Goal: Information Seeking & Learning: Check status

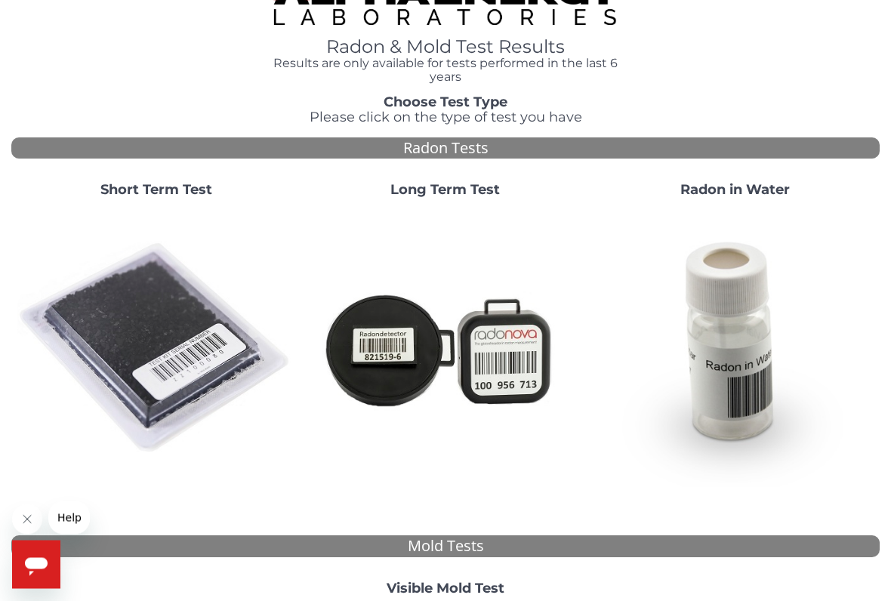
scroll to position [35, 0]
click at [153, 275] on img at bounding box center [155, 348] width 277 height 277
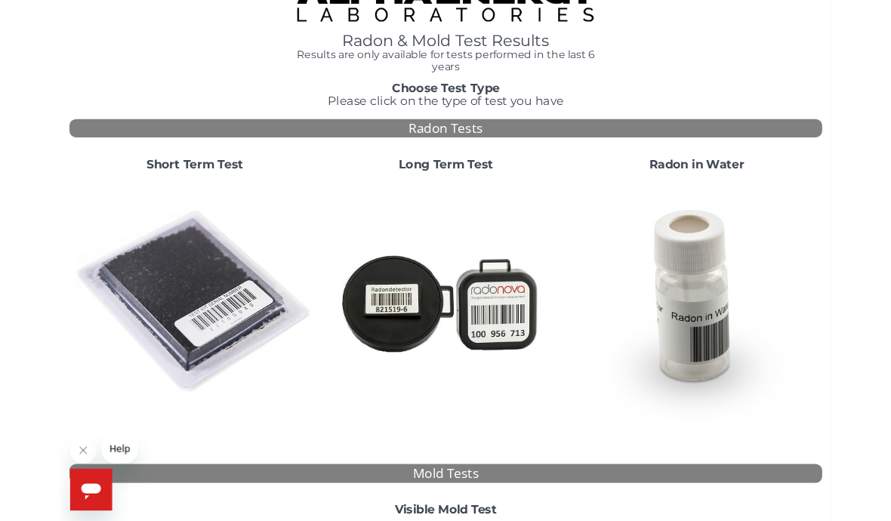
scroll to position [0, 0]
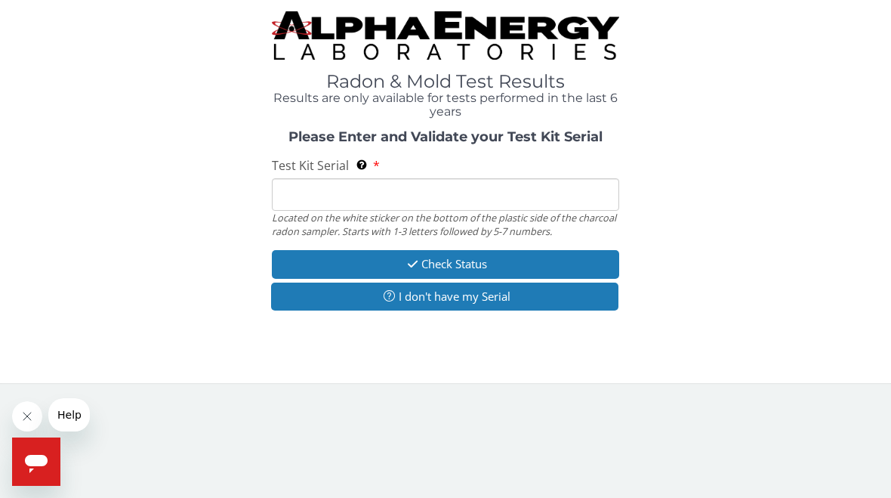
click at [411, 193] on input "Test Kit Serial Located on the white sticker on the bottom of the plastic side …" at bounding box center [446, 194] width 348 height 32
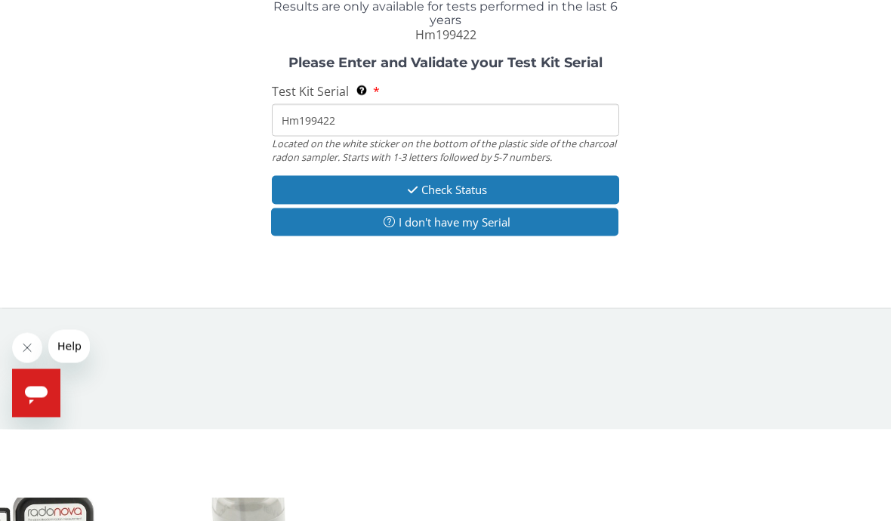
type input "Hm199422"
click at [395, 267] on button "Check Status" at bounding box center [446, 281] width 348 height 28
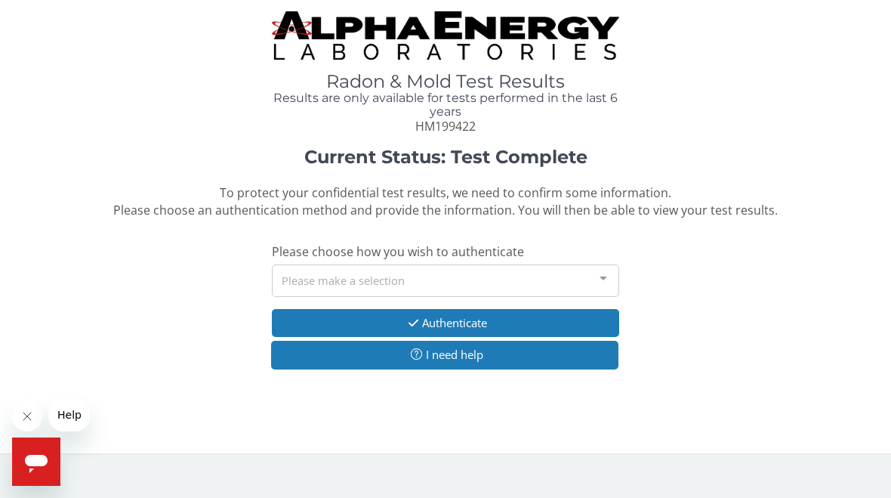
click at [602, 273] on div at bounding box center [604, 279] width 30 height 29
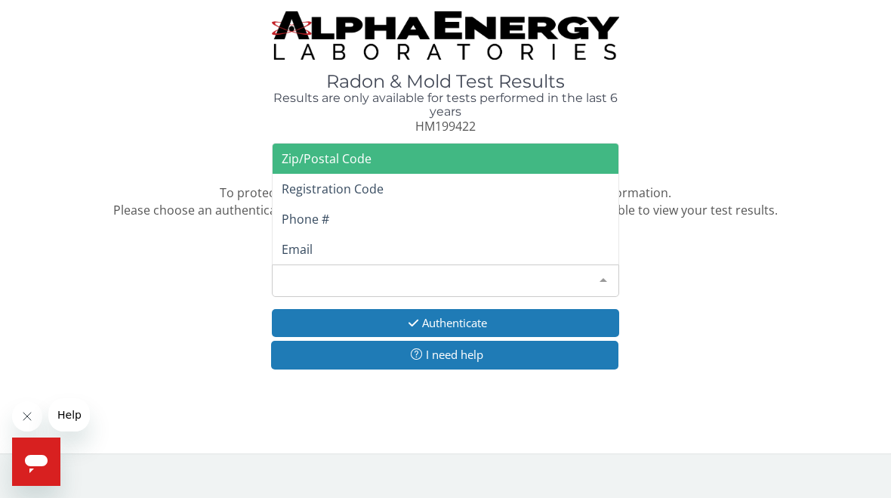
click at [294, 242] on span "Email" at bounding box center [297, 249] width 31 height 17
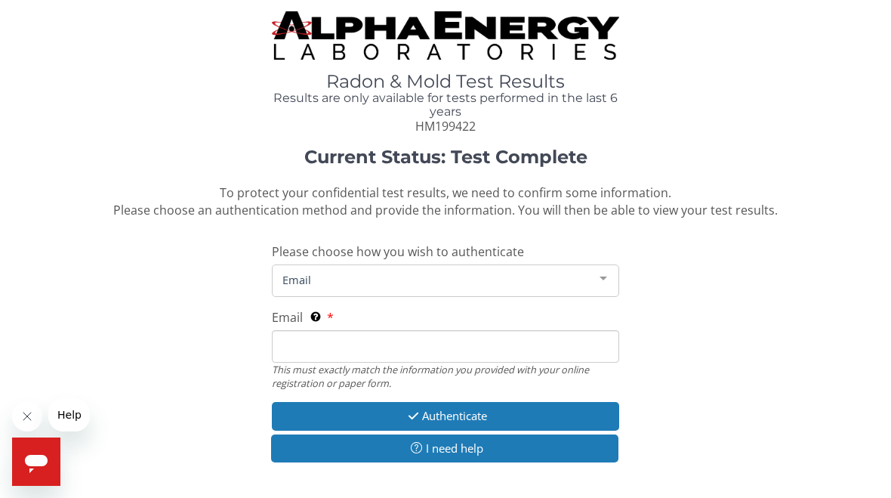
click at [307, 340] on input "Email This must exactly match the information you provided with your online reg…" at bounding box center [446, 346] width 348 height 32
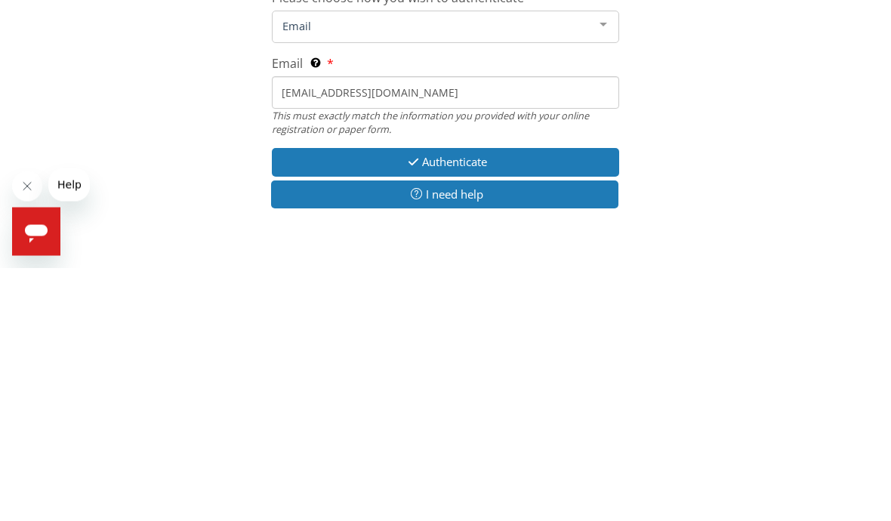
type input "[EMAIL_ADDRESS][DOMAIN_NAME]"
click at [567, 402] on button "Authenticate" at bounding box center [446, 416] width 348 height 28
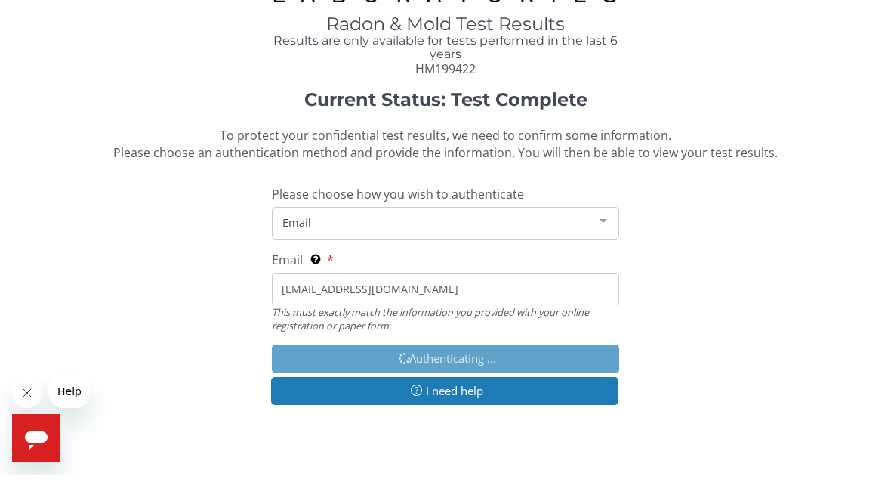
scroll to position [57, 0]
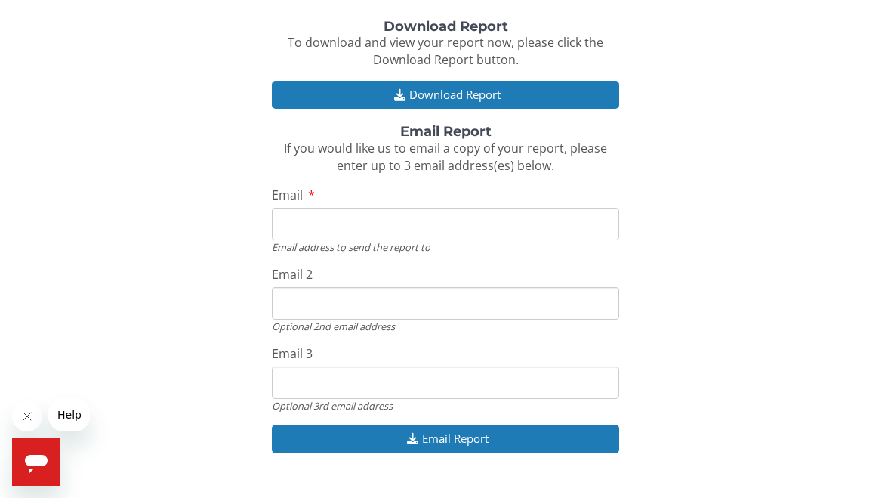
click at [556, 211] on input "Email" at bounding box center [446, 224] width 348 height 32
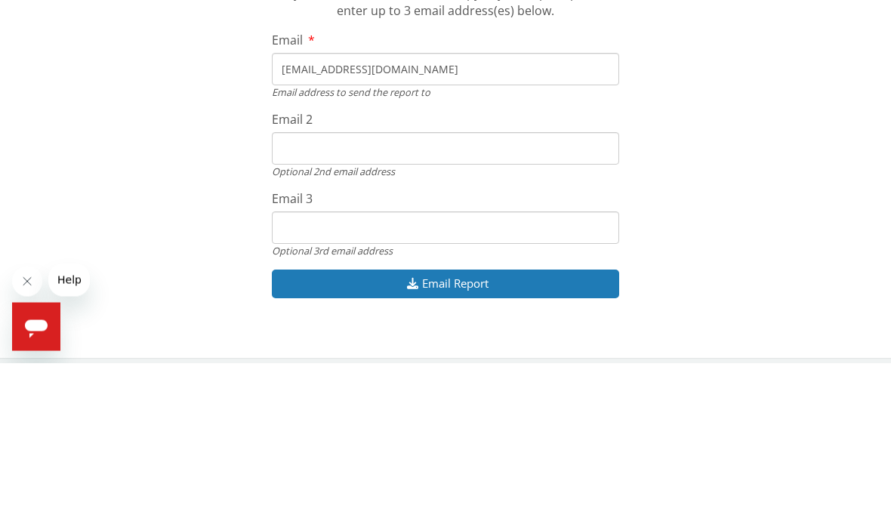
type input "[EMAIL_ADDRESS][DOMAIN_NAME]"
click at [558, 291] on input "Email 2" at bounding box center [446, 307] width 348 height 32
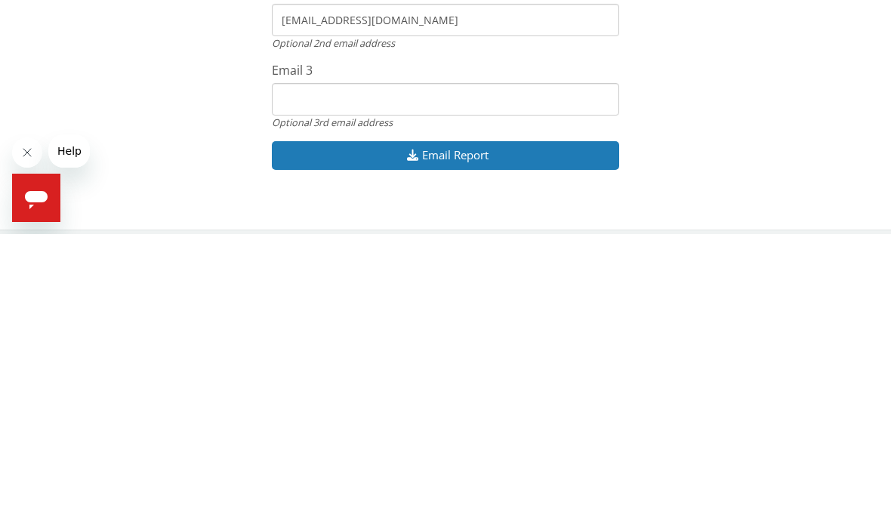
type input "[EMAIL_ADDRESS][DOMAIN_NAME]"
click at [541, 428] on button "Email Report" at bounding box center [446, 442] width 348 height 28
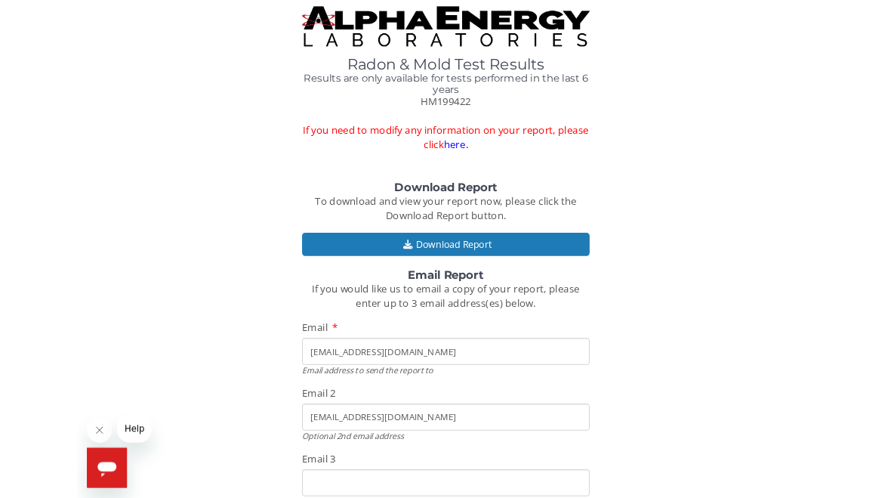
scroll to position [46, 0]
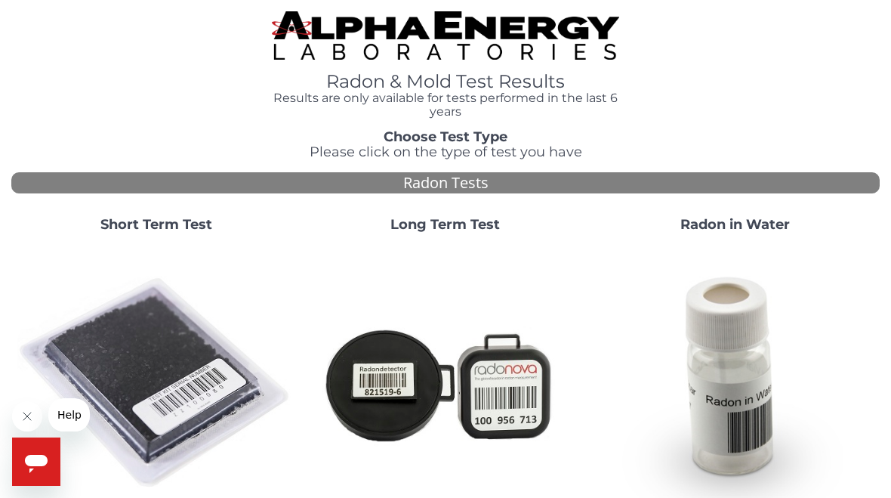
click at [141, 388] on img at bounding box center [155, 383] width 277 height 277
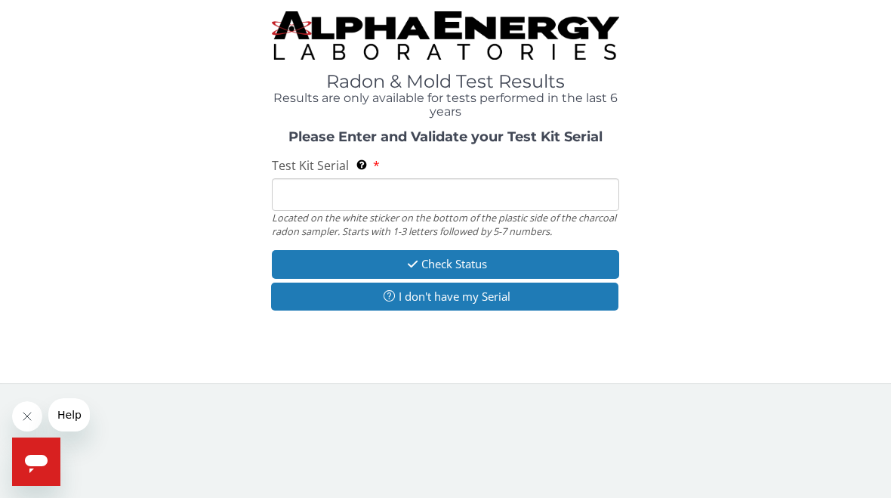
click at [337, 295] on button "I don't have my Serial" at bounding box center [445, 297] width 348 height 28
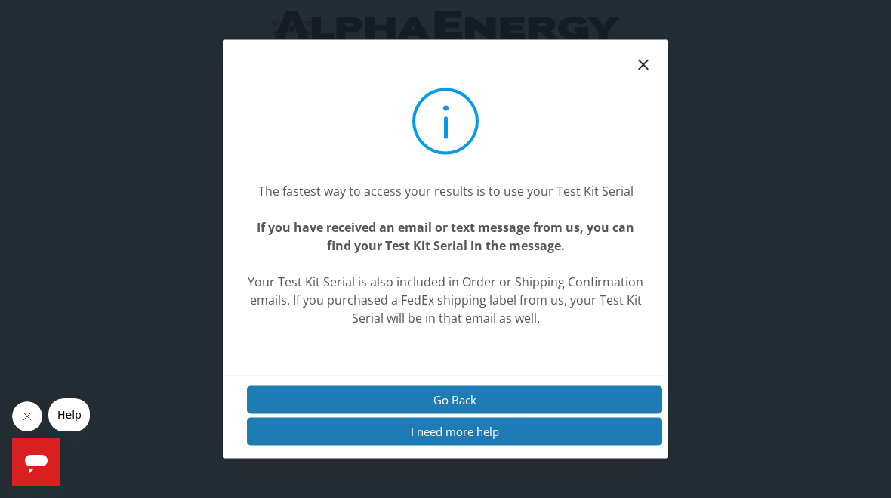
click at [650, 70] on icon at bounding box center [644, 64] width 18 height 18
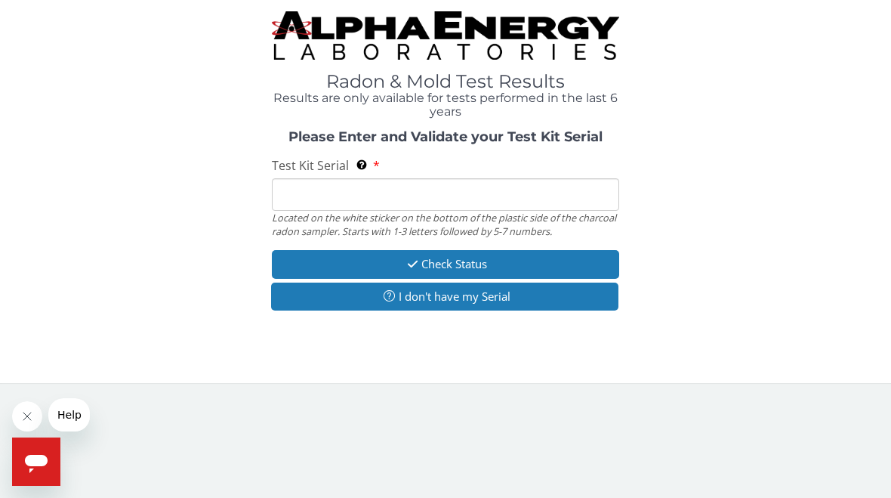
click at [563, 188] on input "Test Kit Serial Located on the white sticker on the bottom of the plastic side …" at bounding box center [446, 194] width 348 height 32
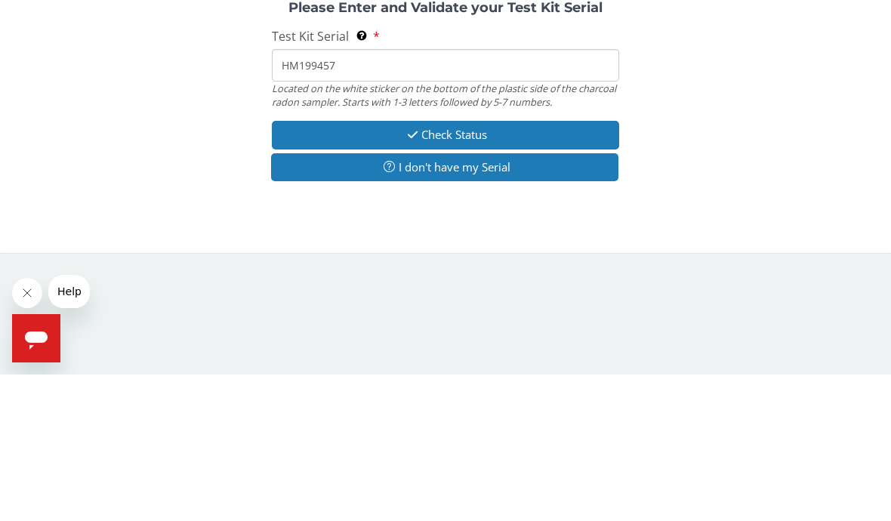
type input "HM199457"
click at [514, 267] on button "Check Status" at bounding box center [446, 281] width 348 height 28
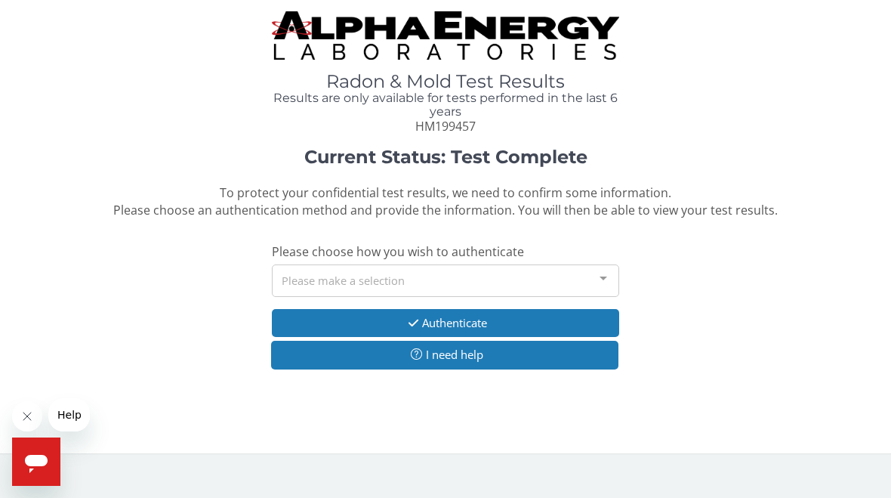
click at [596, 283] on div at bounding box center [604, 279] width 30 height 29
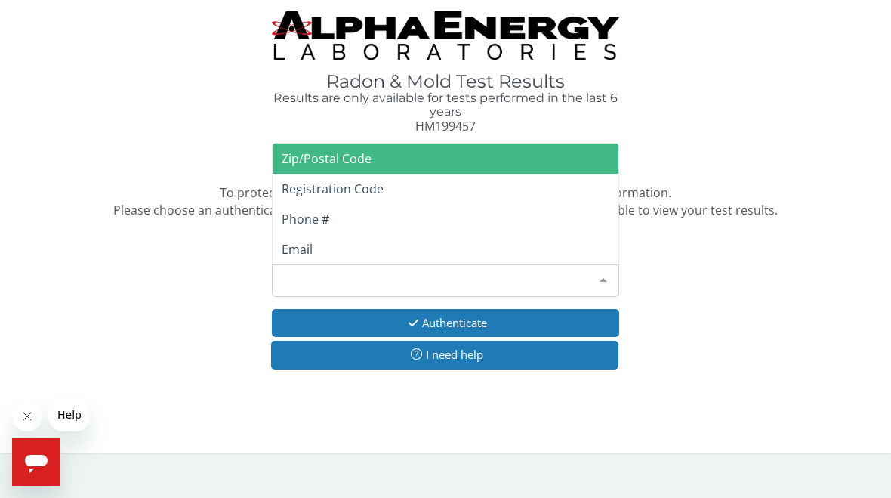
click at [307, 248] on span "Email" at bounding box center [297, 249] width 31 height 17
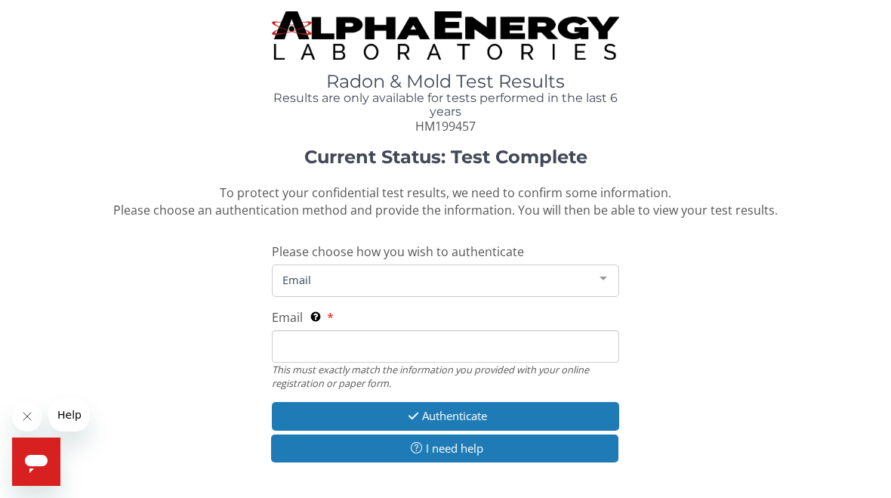
click at [605, 271] on div at bounding box center [604, 279] width 30 height 29
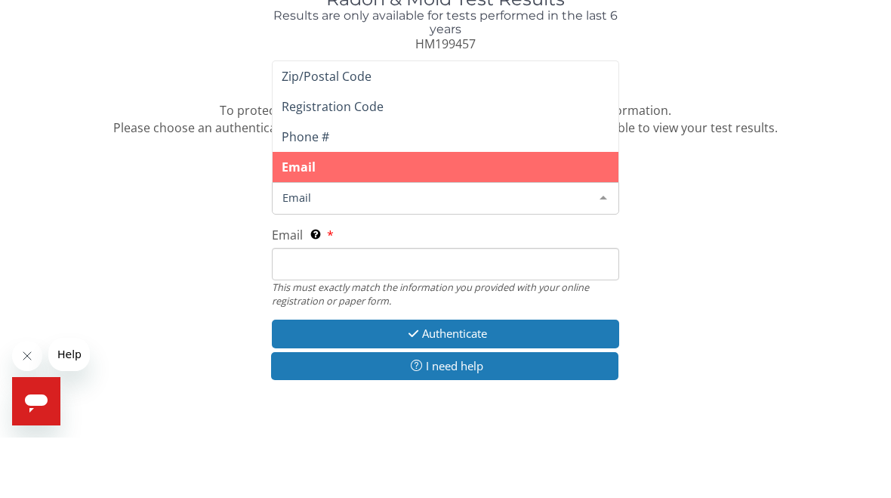
scroll to position [57, 0]
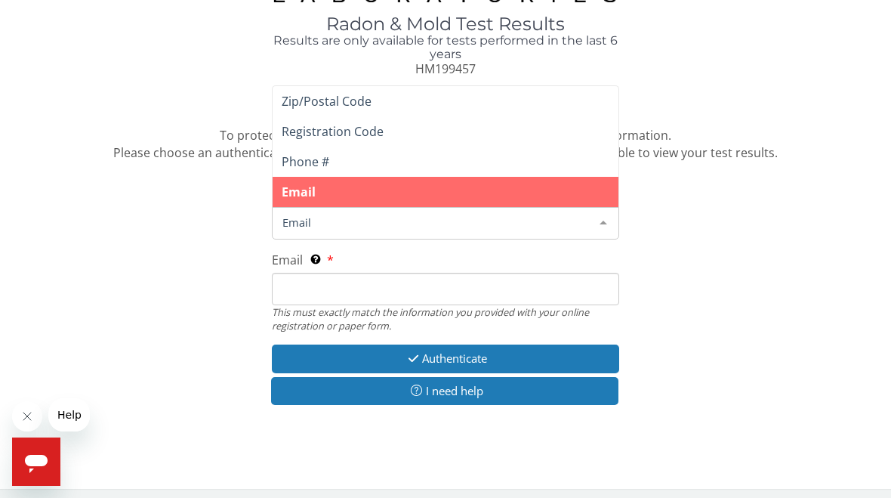
click at [528, 284] on input "Email This must exactly match the information you provided with your online reg…" at bounding box center [446, 289] width 348 height 32
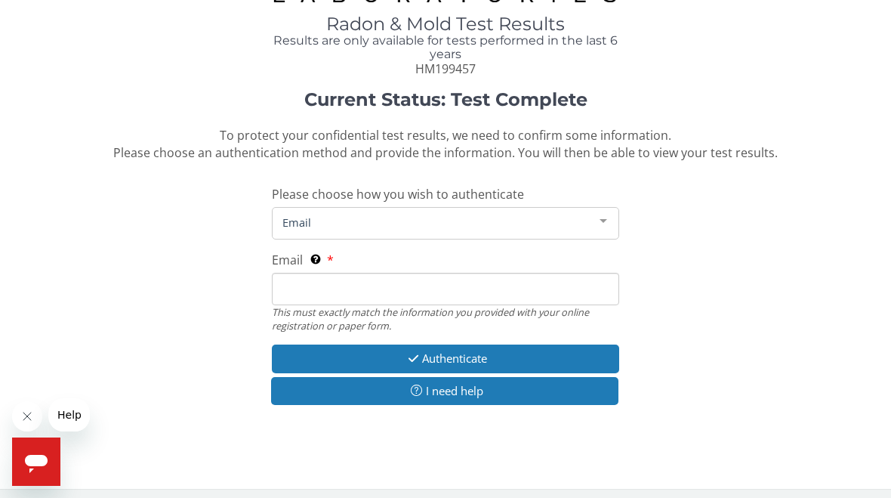
scroll to position [34, 0]
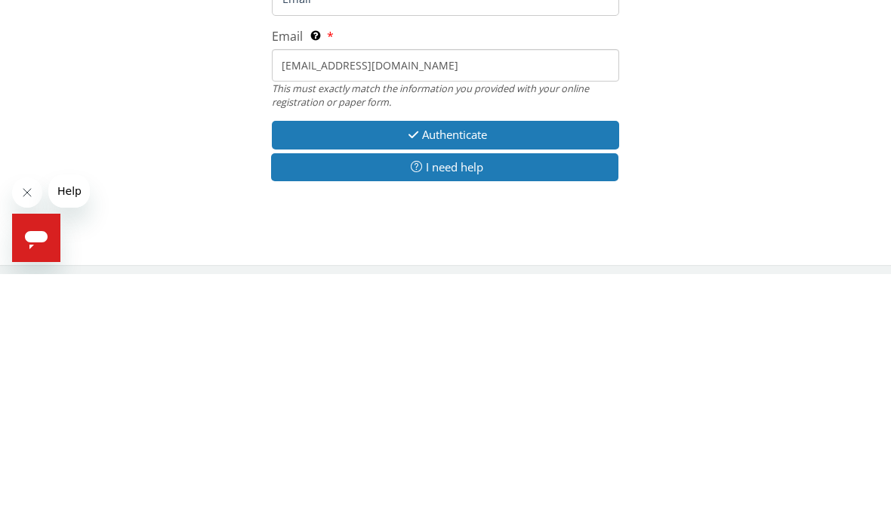
type input "[EMAIL_ADDRESS][DOMAIN_NAME]"
click at [550, 368] on button "Authenticate" at bounding box center [446, 382] width 348 height 28
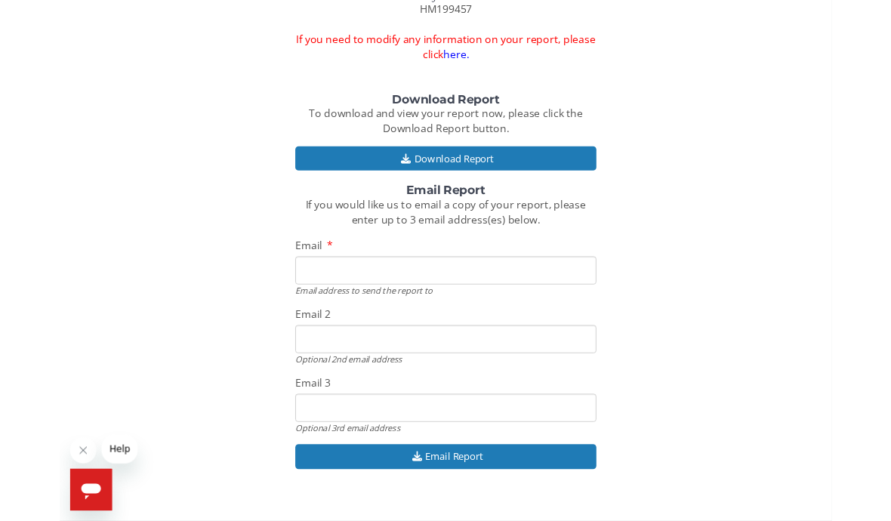
scroll to position [120, 0]
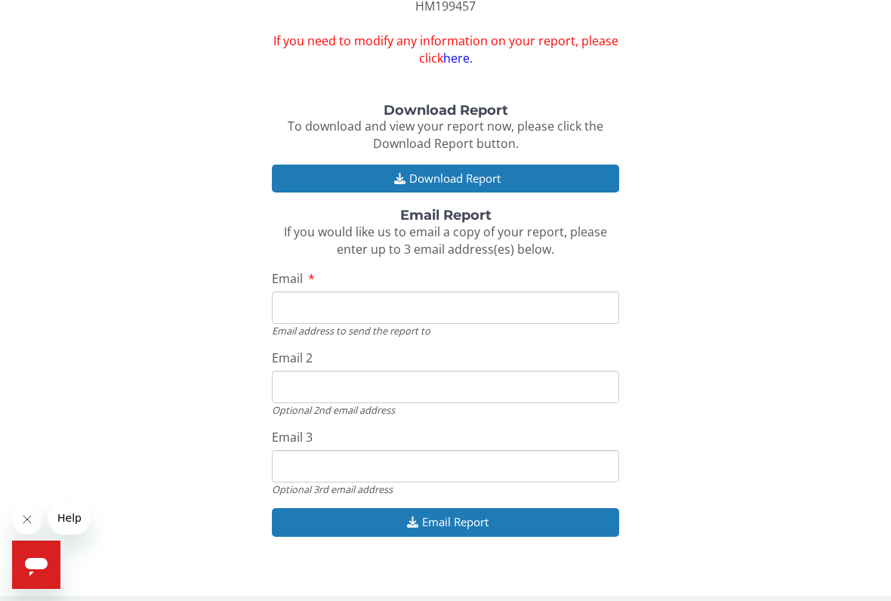
click at [547, 292] on input "Email" at bounding box center [446, 308] width 348 height 32
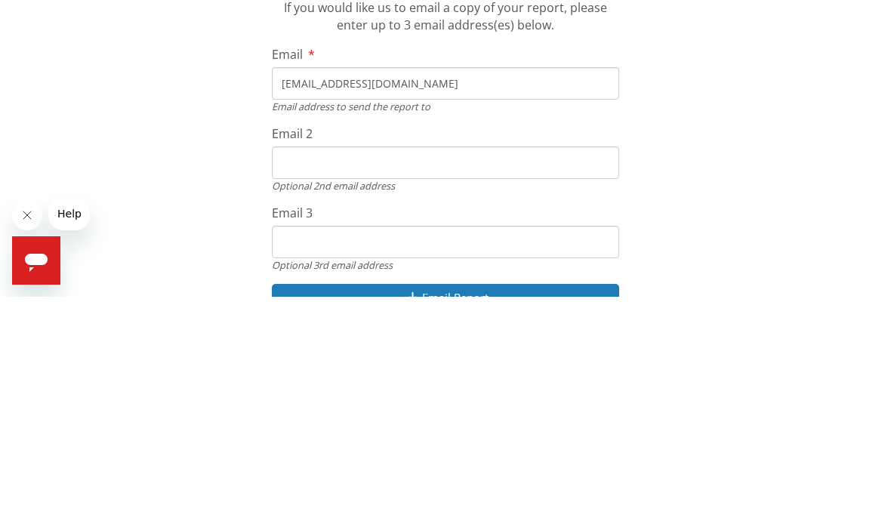
type input "[EMAIL_ADDRESS][DOMAIN_NAME]"
click at [512, 371] on input "Email 2" at bounding box center [446, 387] width 348 height 32
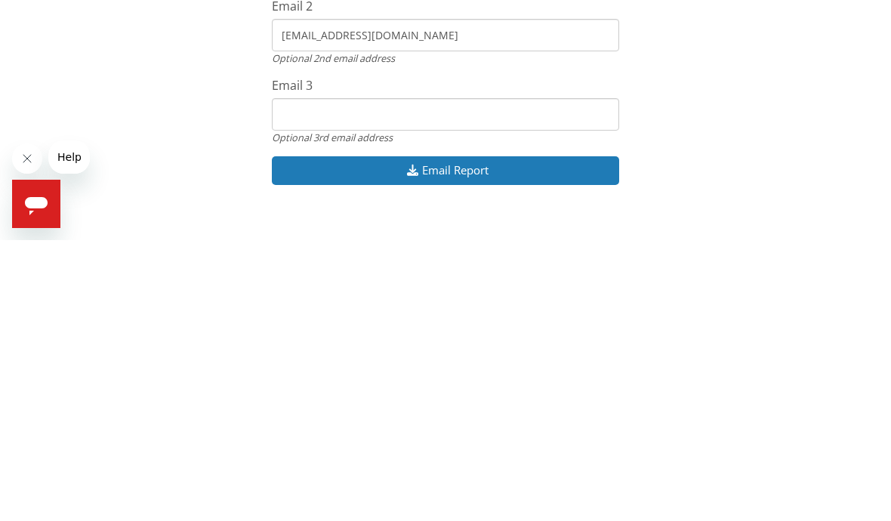
type input "[EMAIL_ADDRESS][DOMAIN_NAME]"
click at [552, 437] on button "Email Report" at bounding box center [446, 451] width 348 height 28
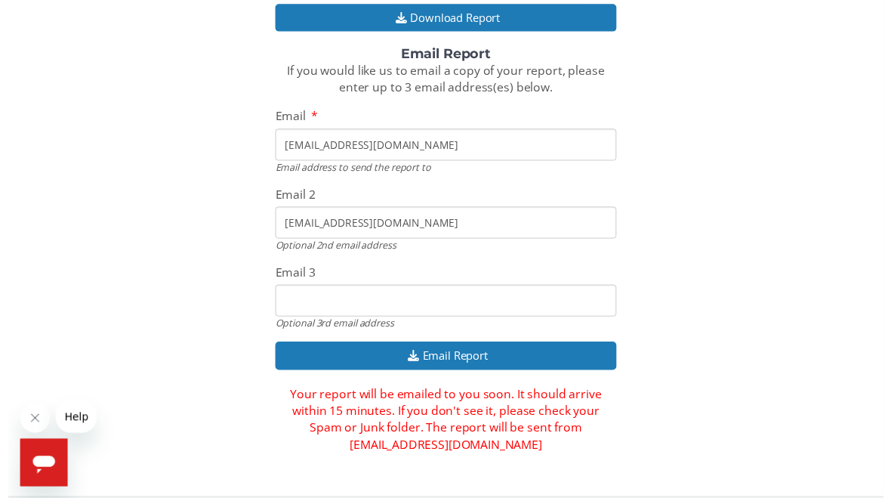
scroll to position [290, 0]
